Goal: Entertainment & Leisure: Consume media (video, audio)

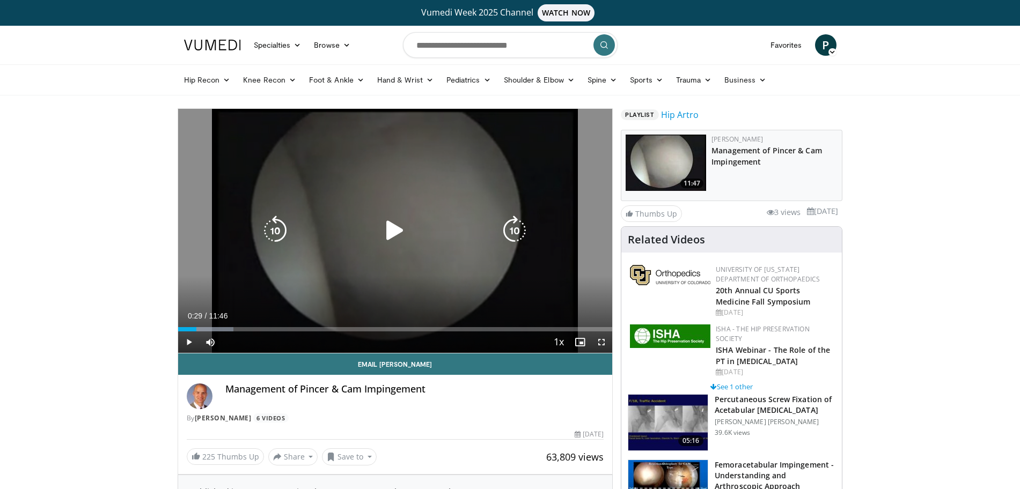
click at [401, 240] on icon "Video Player" at bounding box center [395, 231] width 30 height 30
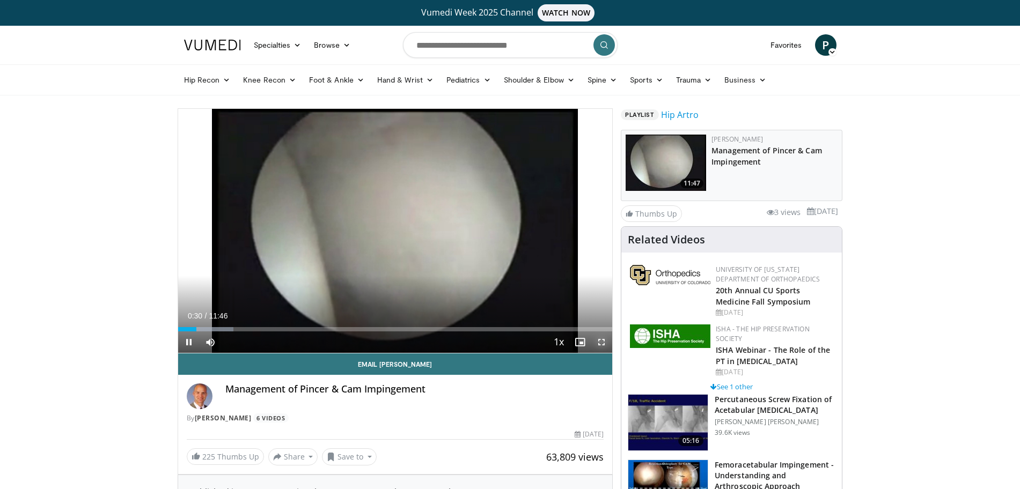
click at [605, 342] on span "Video Player" at bounding box center [601, 342] width 21 height 21
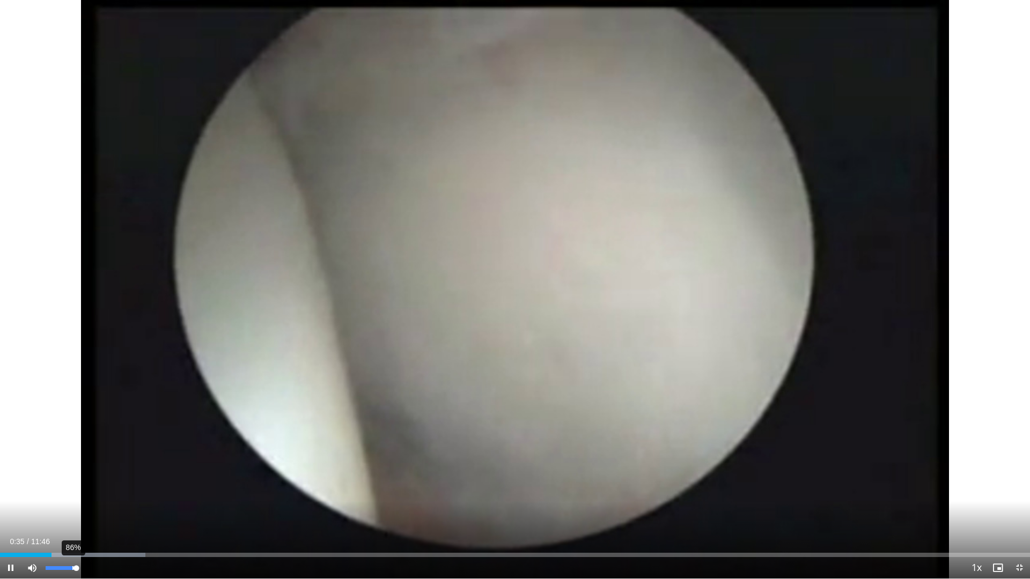
click at [72, 489] on div "86%" at bounding box center [61, 567] width 38 height 21
click at [65, 489] on div "60%" at bounding box center [61, 567] width 38 height 21
click at [65, 489] on div "65%" at bounding box center [61, 567] width 38 height 21
click at [56, 489] on div "33%" at bounding box center [61, 569] width 31 height 4
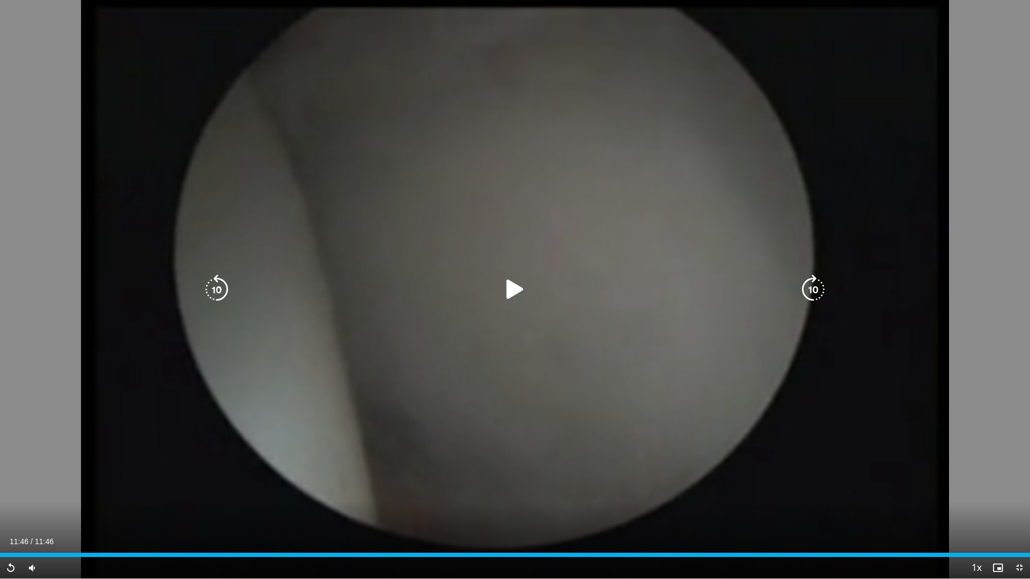
click at [513, 272] on div "20 seconds Tap to unmute" at bounding box center [515, 289] width 1030 height 579
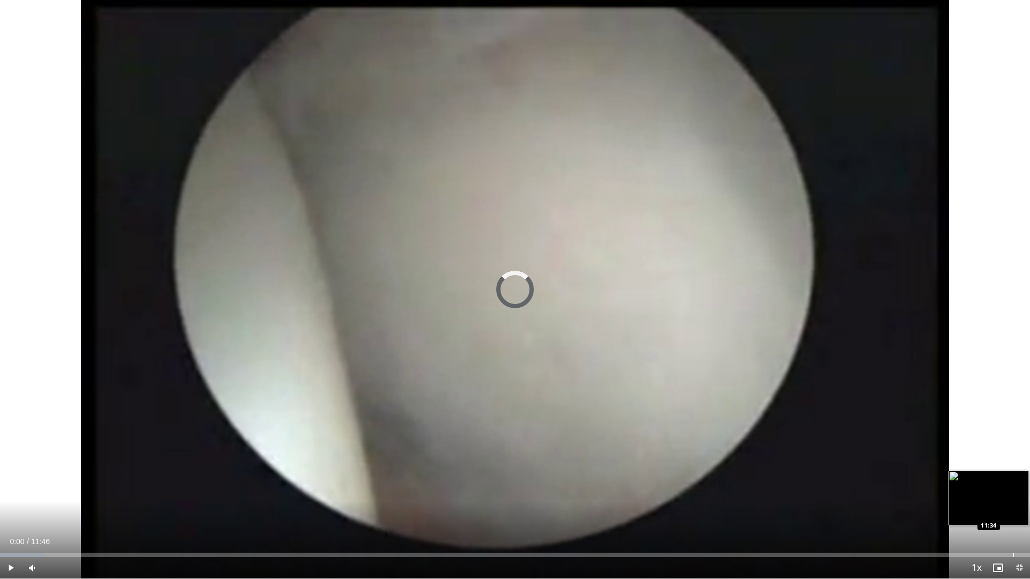
click at [1012, 489] on div "Loaded : 4.25% 00:00 11:34" at bounding box center [515, 555] width 1030 height 4
